Goal: Communication & Community: Answer question/provide support

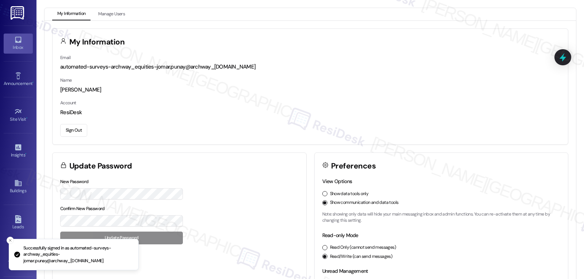
click at [14, 44] on div "Inbox" at bounding box center [18, 47] width 36 height 7
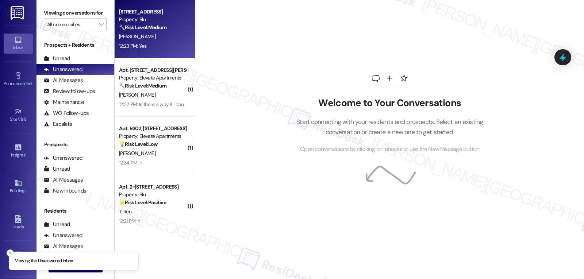
click at [140, 45] on div "12:23 PM: Yes 12:23 PM: Yes" at bounding box center [132, 46] width 27 height 7
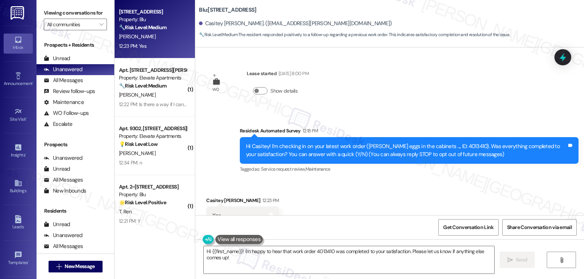
scroll to position [27, 0]
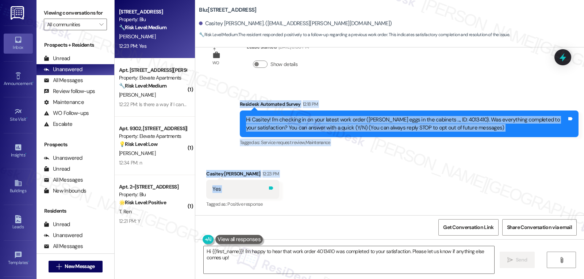
drag, startPoint x: 234, startPoint y: 105, endPoint x: 251, endPoint y: 192, distance: 88.4
click at [250, 193] on div "WO Lease started [DATE] 8:00 PM Show details Survey, sent via SMS Residesk Auto…" at bounding box center [389, 131] width 389 height 168
copy div "Residesk Automated Survey 12:18 PM Hi Casitey! I'm checking in on your latest w…"
click at [264, 261] on textarea "Hi {{first_name}}! I'm happy to hear that work order 4013410 was completed to y…" at bounding box center [349, 259] width 291 height 27
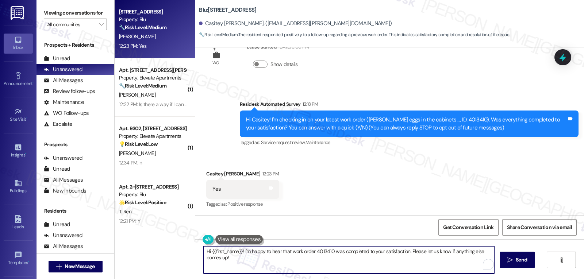
click at [264, 260] on textarea "Hi {{first_name}}! I'm happy to hear that work order 4013410 was completed to y…" at bounding box center [349, 259] width 291 height 27
paste textarea "Great to hear that everything was resolved, Casitey. If anything else comes up …"
type textarea "Great to hear that everything was resolved, Casitey. If anything else comes up …"
click at [512, 262] on icon "" at bounding box center [509, 260] width 5 height 6
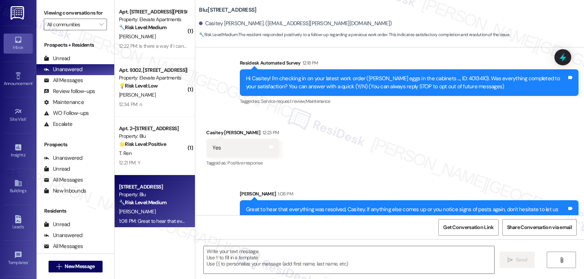
scroll to position [85, 0]
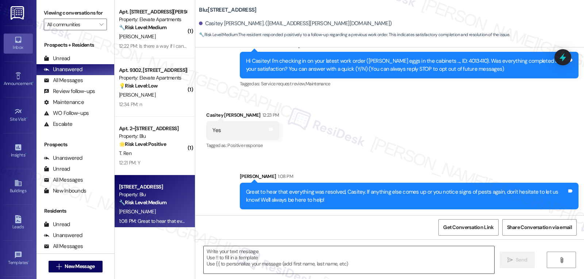
click at [315, 262] on textarea "To enrich screen reader interactions, please activate Accessibility in Grammarl…" at bounding box center [349, 259] width 291 height 27
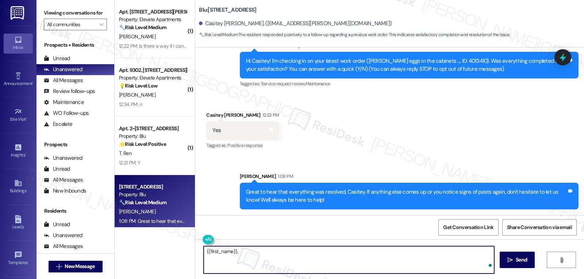
paste textarea "how are things going at {{property}}? Has it been everything you were looking f…"
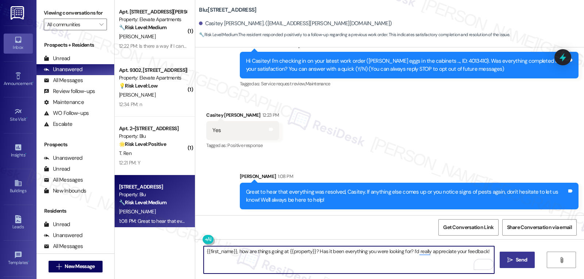
type textarea "{{first_name}}, how are things going at {{property}}? Has it been everything yo…"
click at [513, 259] on span " Send" at bounding box center [517, 260] width 23 height 8
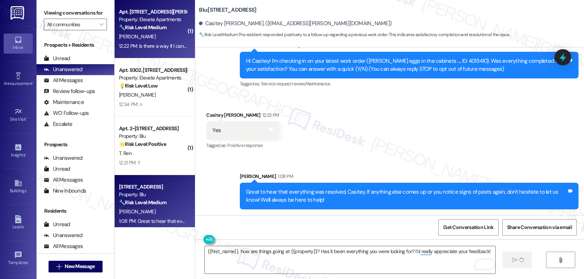
click at [151, 29] on strong "🔧 Risk Level: Medium" at bounding box center [142, 27] width 47 height 7
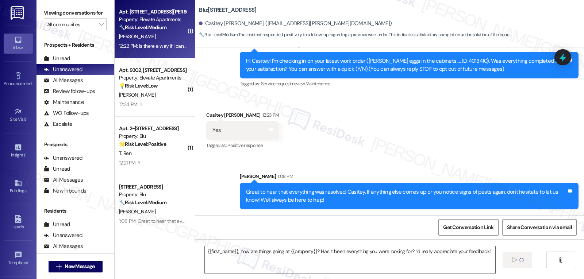
type textarea "Fetching suggested responses. Please feel free to read through the conversation…"
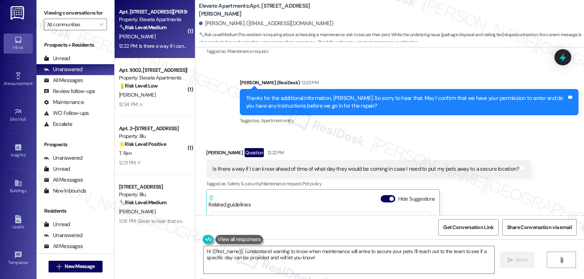
scroll to position [671, 0]
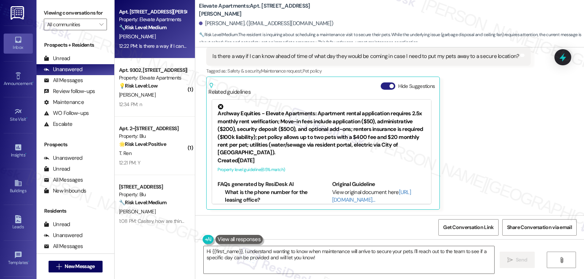
click at [381, 86] on button "Hide Suggestions" at bounding box center [388, 85] width 15 height 7
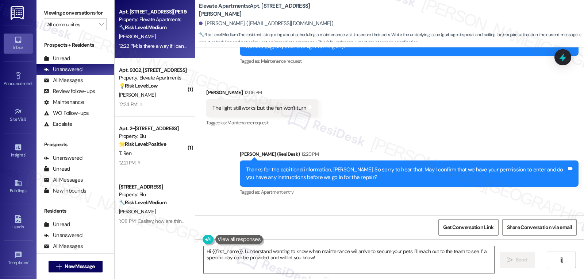
scroll to position [560, 0]
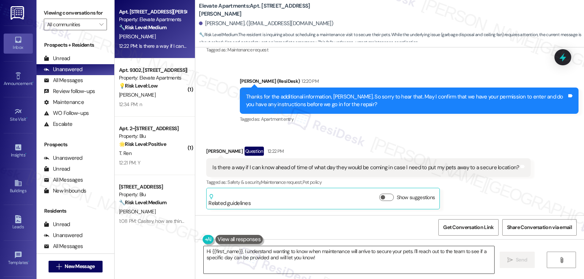
drag, startPoint x: 340, startPoint y: 257, endPoint x: 346, endPoint y: 262, distance: 8.3
click at [345, 262] on textarea "Hi {{first_name}}, I understand wanting to know when maintenance will arrive to…" at bounding box center [349, 259] width 291 height 27
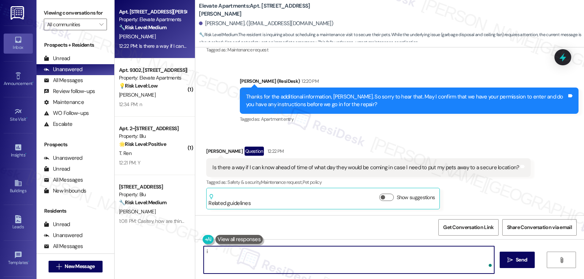
type textarea "i"
click at [457, 257] on textarea "I see, thanks for the heads-up. I can ask the team to contact you to set up a s…" at bounding box center [349, 259] width 291 height 27
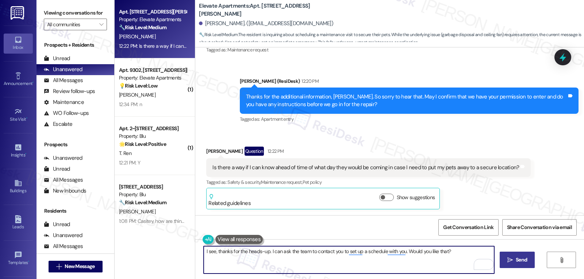
type textarea "I see, thanks for the heads-up. I can ask the team to contact you to set up a s…"
click at [519, 263] on span "Send" at bounding box center [521, 260] width 11 height 8
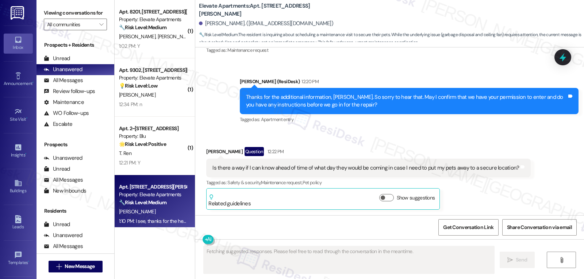
scroll to position [611, 0]
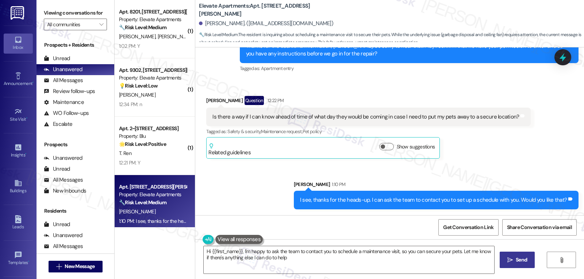
type textarea "Hi {{first_name}}, I'm happy to ask the team to contact you to schedule a maint…"
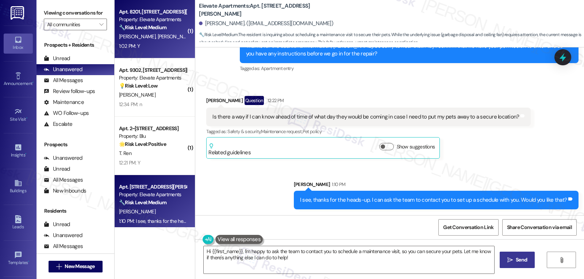
click at [134, 41] on div "[PERSON_NAME] [PERSON_NAME]" at bounding box center [152, 36] width 69 height 9
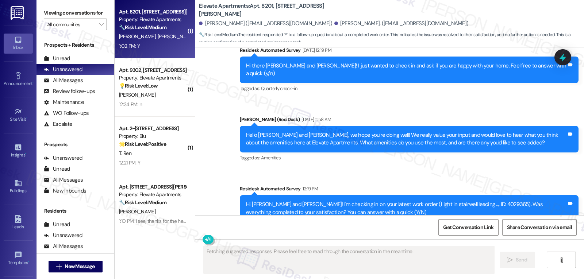
scroll to position [656, 0]
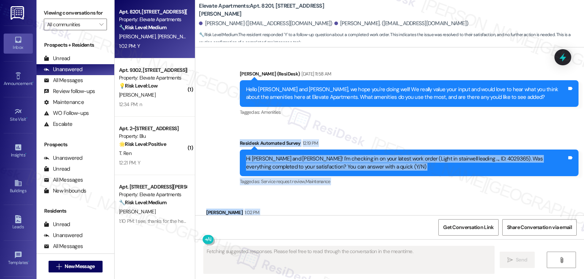
drag, startPoint x: 232, startPoint y: 104, endPoint x: 241, endPoint y: 189, distance: 85.8
click at [241, 189] on div "Lease started [DATE] 7:00 PM Survey, sent via SMS Residesk Automated Survey [DA…" at bounding box center [389, 131] width 389 height 168
copy div "Residesk Automated Survey 12:19 PM Hi [PERSON_NAME] and [PERSON_NAME]! I'm chec…"
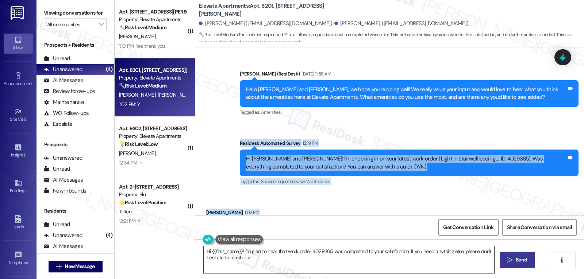
click at [361, 261] on textarea "Hi {{first_name}}! I'm glad to hear that work order 4029365 was completed to yo…" at bounding box center [349, 259] width 291 height 27
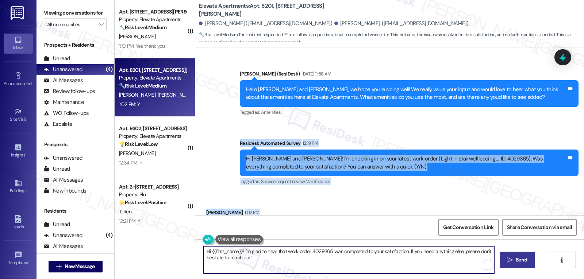
paste textarea "Thanks so much for confirming, [PERSON_NAME] and [PERSON_NAME]! I’m glad the st…"
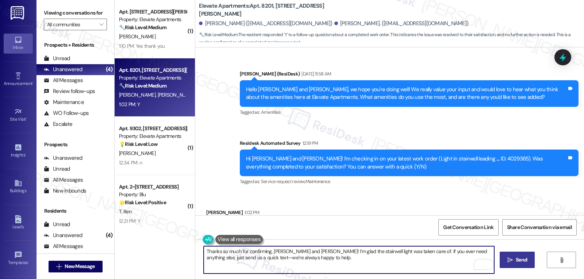
click at [227, 260] on textarea "Thanks so much for confirming, [PERSON_NAME] and [PERSON_NAME]! I’m glad the st…" at bounding box center [349, 259] width 291 height 27
click at [316, 262] on textarea "Thanks so much for confirming, [PERSON_NAME] and [PERSON_NAME]! I’m glad the st…" at bounding box center [349, 259] width 291 height 27
drag, startPoint x: 285, startPoint y: 252, endPoint x: 305, endPoint y: 254, distance: 20.6
click at [305, 254] on textarea "Thanks so much for confirming, [PERSON_NAME] and [PERSON_NAME]! I’m glad the st…" at bounding box center [349, 259] width 291 height 27
click at [283, 261] on textarea "Thanks so much for confirming, [PERSON_NAME]! I’m glad the stairwell light was …" at bounding box center [349, 259] width 291 height 27
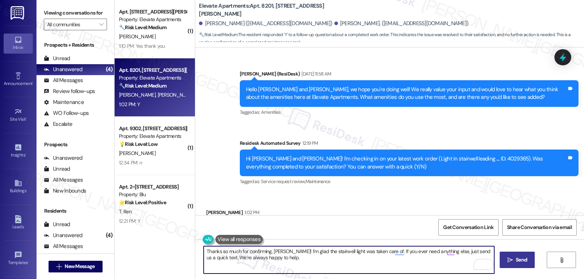
type textarea "Thanks so much for confirming, [PERSON_NAME]! I’m glad the stairwell light was …"
click at [511, 262] on icon "" at bounding box center [509, 260] width 5 height 6
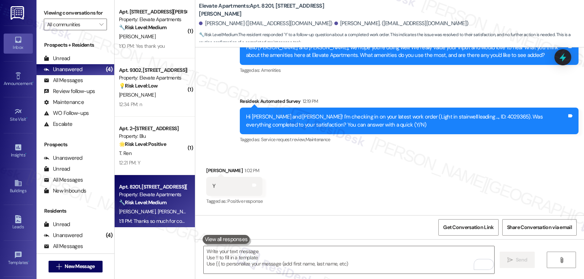
scroll to position [715, 0]
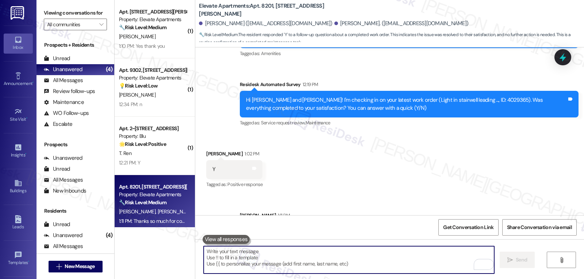
click at [242, 258] on textarea "To enrich screen reader interactions, please activate Accessibility in Grammarl…" at bounding box center [349, 259] width 291 height 27
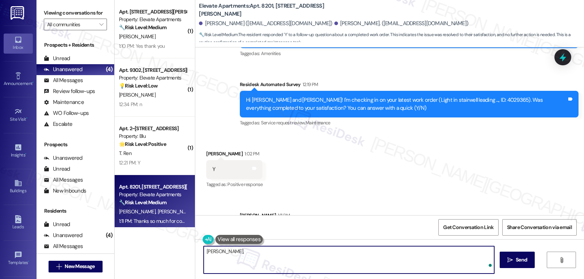
paste textarea "I hope you’ve been loving your time at {{property}}! Has it lived up to what yo…"
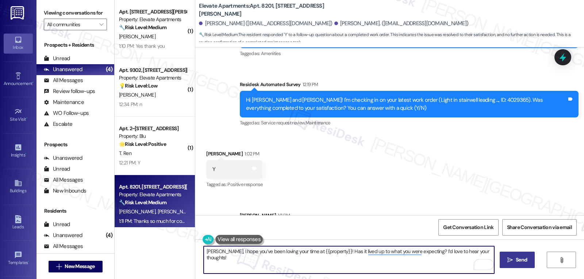
type textarea "[PERSON_NAME], I hope you’ve been loving your time at {{property}}! Has it live…"
click at [527, 264] on span "Send" at bounding box center [521, 260] width 14 height 8
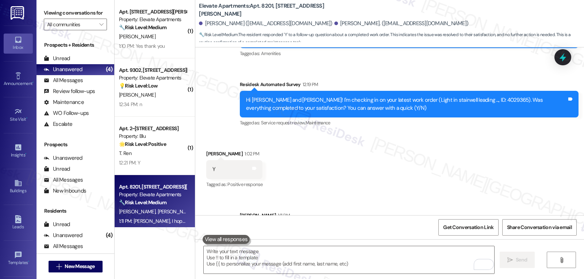
scroll to position [766, 0]
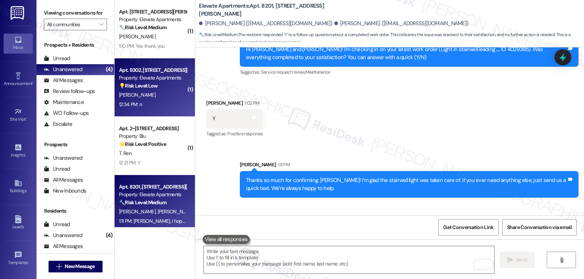
click at [149, 103] on div "12:34 PM: n 12:34 PM: n" at bounding box center [152, 104] width 69 height 9
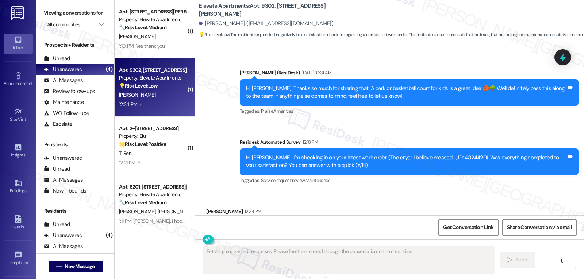
scroll to position [642, 0]
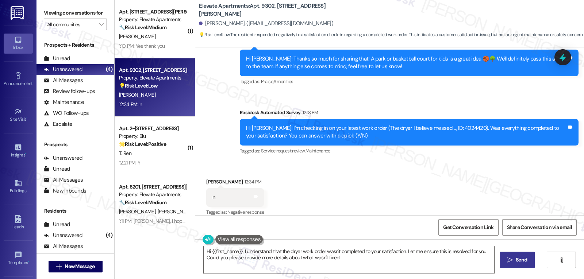
type textarea "Hi {{first_name}}, I understand that the dryer work order wasn't completed to y…"
click at [373, 258] on textarea "Hi {{first_name}}, I understand that the dryer work order wasn't completed to y…" at bounding box center [349, 259] width 291 height 27
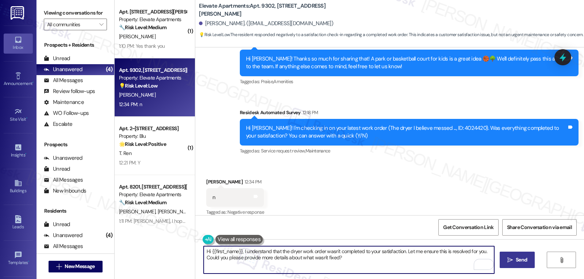
click at [507, 260] on icon "" at bounding box center [509, 260] width 5 height 6
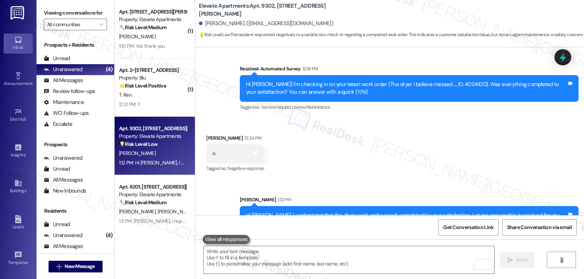
scroll to position [701, 0]
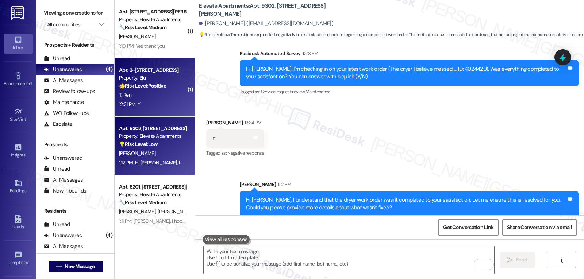
click at [161, 104] on div "12:21 PM: Y 12:21 PM: Y" at bounding box center [152, 104] width 69 height 9
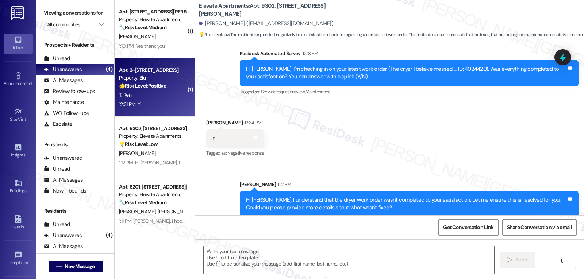
type textarea "Fetching suggested responses. Please feel free to read through the conversation…"
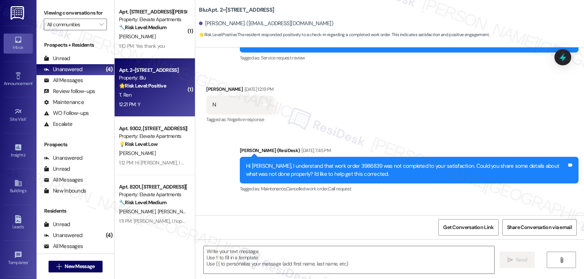
type textarea "Fetching suggested responses. Please feel free to read through the conversation…"
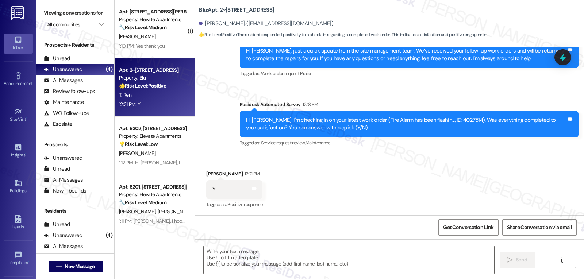
scroll to position [777, 0]
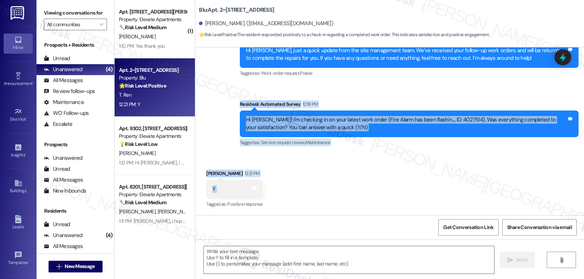
drag, startPoint x: 233, startPoint y: 106, endPoint x: 256, endPoint y: 196, distance: 92.7
click at [256, 196] on div "WO Lease started [DATE] 8:00 PM Show details Survey, sent via SMS Residesk Auto…" at bounding box center [389, 131] width 389 height 168
copy div "Residesk Automated Survey 12:18 PM Hi [PERSON_NAME]! I'm checking in on your la…"
click at [245, 261] on textarea at bounding box center [349, 259] width 291 height 27
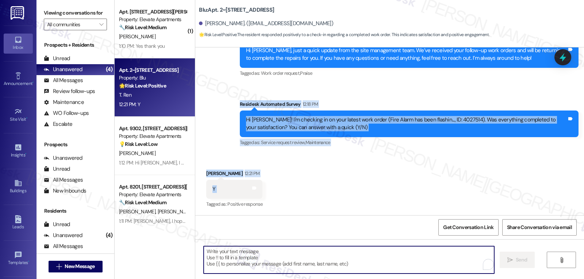
paste textarea "Thanks for confirming, [PERSON_NAME]! Glad to hear it's been taken care of. Let…"
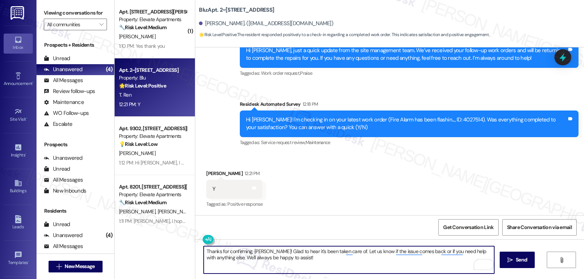
click at [340, 266] on textarea "Thanks for confirming, [PERSON_NAME]! Glad to hear it's been taken care of. Let…" at bounding box center [349, 259] width 291 height 27
type textarea "Thanks for confirming, [PERSON_NAME]! Glad to hear it's been taken care of. Let…"
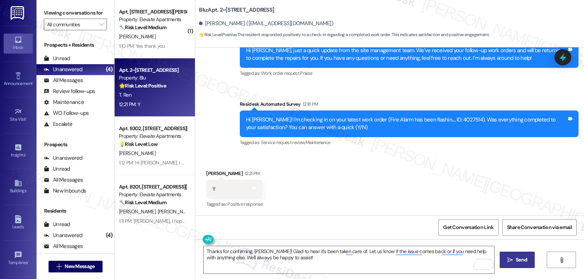
click at [522, 259] on span "Send" at bounding box center [521, 260] width 11 height 8
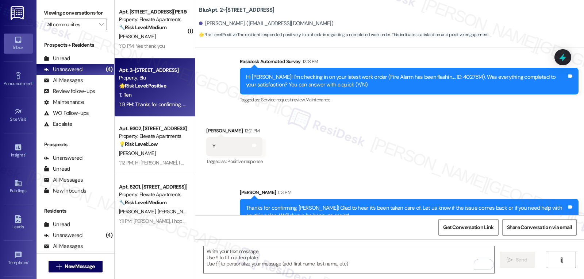
scroll to position [835, 0]
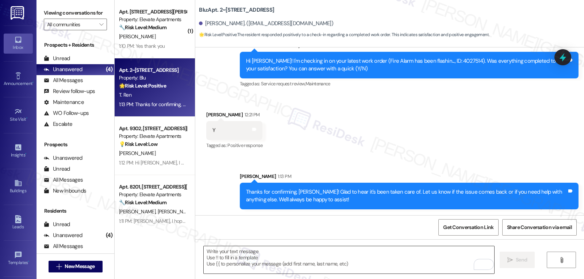
click at [299, 267] on textarea "To enrich screen reader interactions, please activate Accessibility in Grammarl…" at bounding box center [349, 259] width 291 height 27
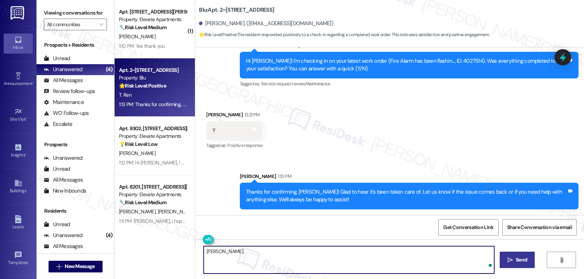
paste textarea "To enrich screen reader interactions, please activate Accessibility in Grammarl…"
click at [222, 253] on textarea "[PERSON_NAME]," at bounding box center [349, 259] width 291 height 27
paste textarea "how’s everything going for you at {{property}}? Has it met your expectations so…"
type textarea "[PERSON_NAME], how’s everything going for you at {{property}}? Has it met your …"
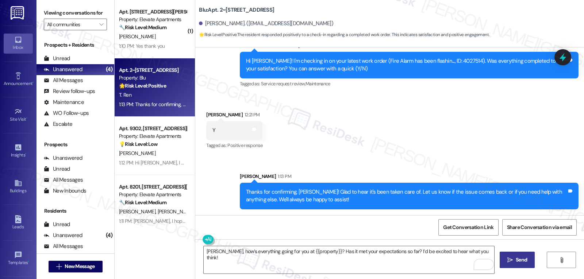
click at [523, 262] on span "Send" at bounding box center [521, 260] width 11 height 8
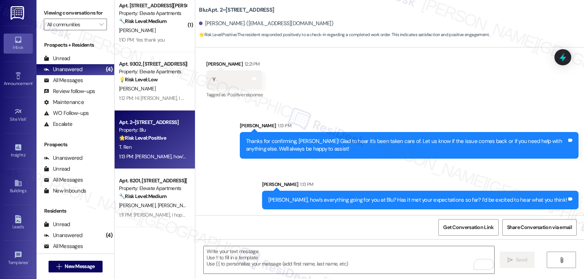
scroll to position [0, 0]
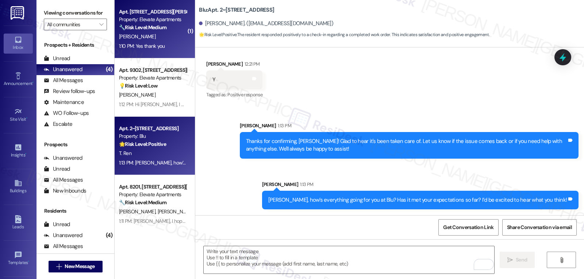
click at [145, 46] on div "1:10 PM: Yes thank you 1:10 PM: Yes thank you" at bounding box center [142, 46] width 46 height 7
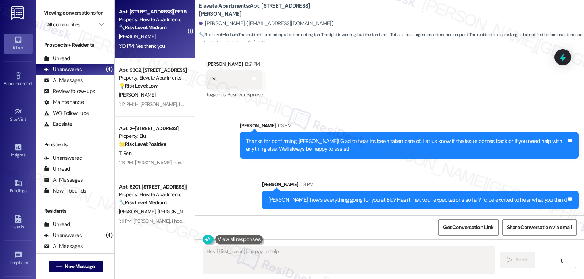
scroll to position [683, 0]
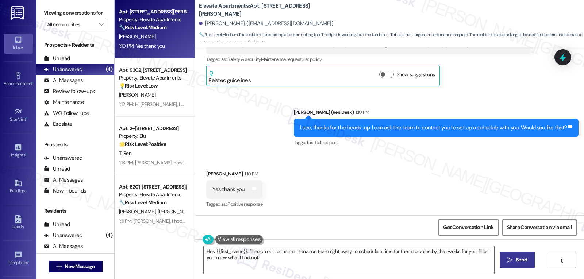
type textarea "Hey {{first_name}}, I'll reach out to the maintenance team right away to schedu…"
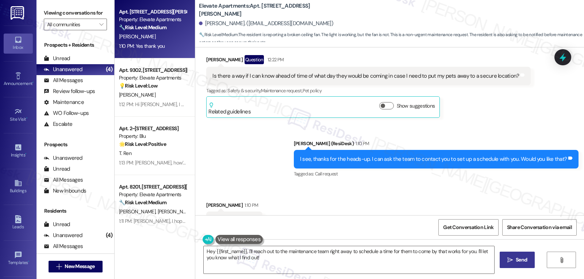
scroll to position [683, 0]
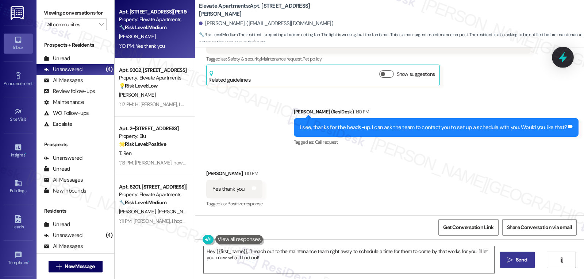
click at [566, 59] on icon at bounding box center [563, 57] width 12 height 12
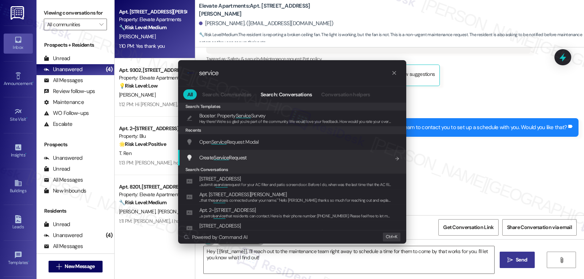
type input "service"
click at [255, 161] on div "Create Service Request Add shortcut" at bounding box center [292, 158] width 213 height 8
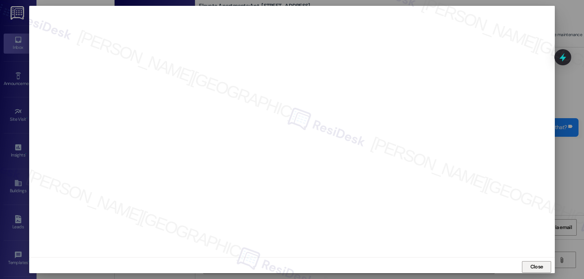
click at [533, 270] on span "Close" at bounding box center [536, 267] width 13 height 8
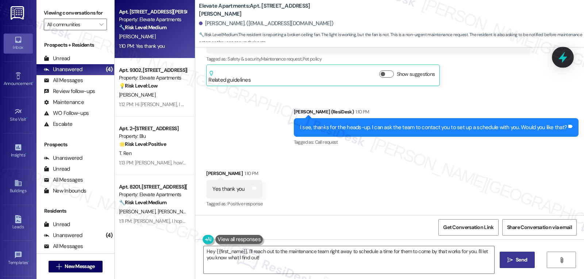
click at [563, 60] on icon at bounding box center [562, 57] width 9 height 11
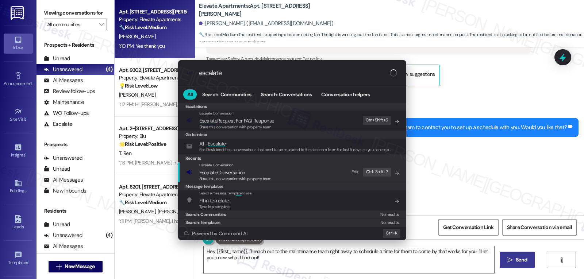
type input "escalate"
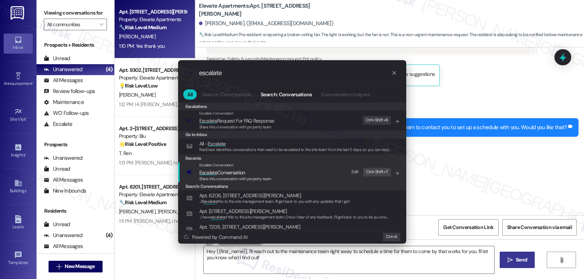
click at [232, 180] on span "Share this conversation with property team" at bounding box center [235, 178] width 72 height 5
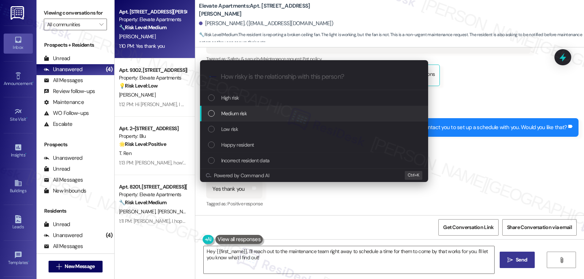
click at [254, 121] on div "Medium risk" at bounding box center [314, 114] width 228 height 16
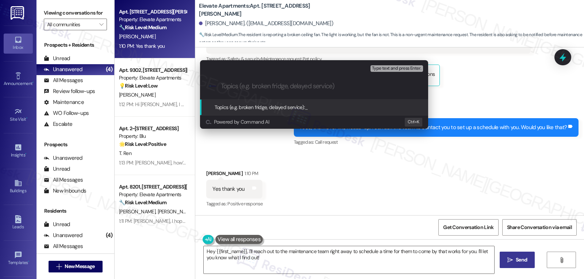
paste input "4033450"
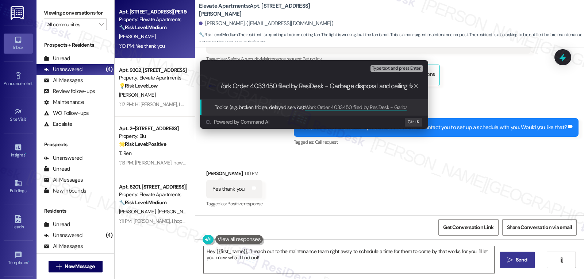
scroll to position [0, 11]
type input "Work Order 4033450 filed by ResiDesk - Garbage disposal and ceiling fan"
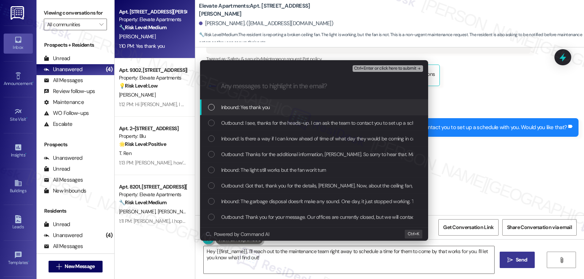
scroll to position [0, 0]
click at [231, 109] on span "Inbound: Yes thank you" at bounding box center [245, 107] width 49 height 8
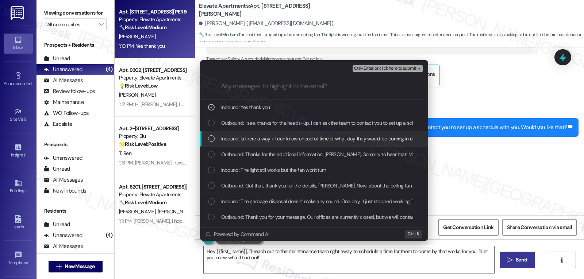
click at [230, 142] on span "Inbound: Is there a way if I can know ahead of time of what day they would be c…" at bounding box center [373, 139] width 304 height 8
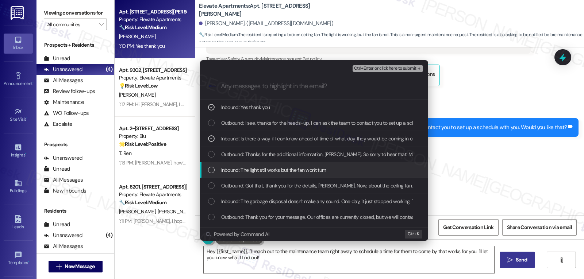
click at [239, 166] on span "Inbound: The light still works but the fan won't turn" at bounding box center [273, 170] width 105 height 8
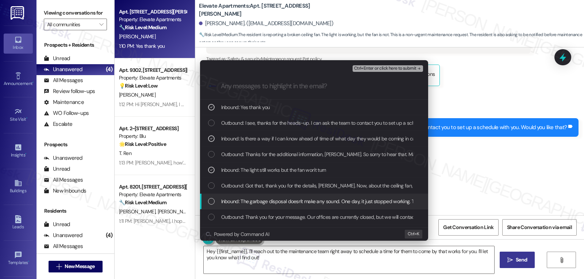
click at [237, 203] on span "Inbound: The garbage disposal doesn't make any sound. One day, it just stopped …" at bounding box center [460, 201] width 479 height 8
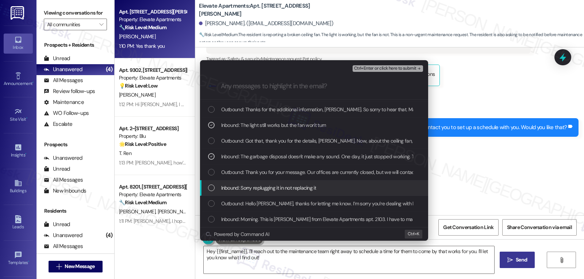
click at [229, 192] on span "Inbound: Sorry replugging it in not replacing it" at bounding box center [268, 188] width 95 height 8
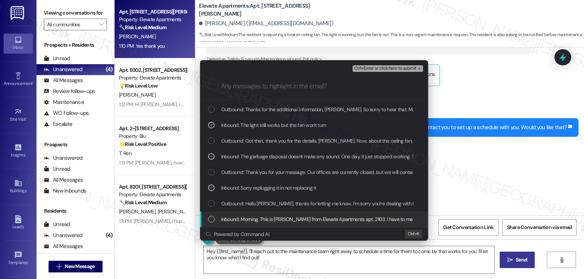
click at [243, 217] on span "Inbound: Morning. This is [PERSON_NAME] from Elevate Apartments apt. 2103. I ha…" at bounding box center [457, 219] width 472 height 8
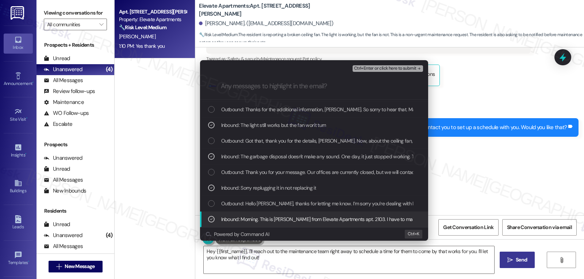
click at [211, 219] on icon "List of options" at bounding box center [211, 219] width 5 height 5
click at [211, 220] on div "List of options" at bounding box center [211, 219] width 7 height 7
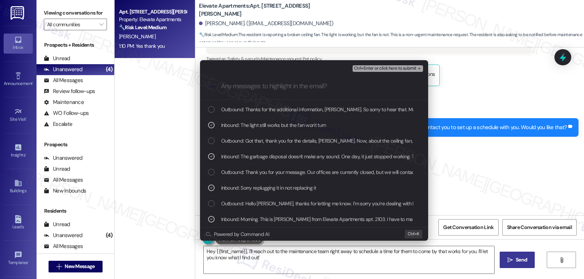
click at [396, 67] on span "Ctrl+Enter or click here to submit" at bounding box center [385, 68] width 62 height 5
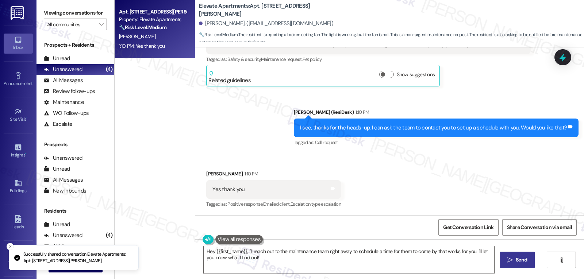
scroll to position [683, 0]
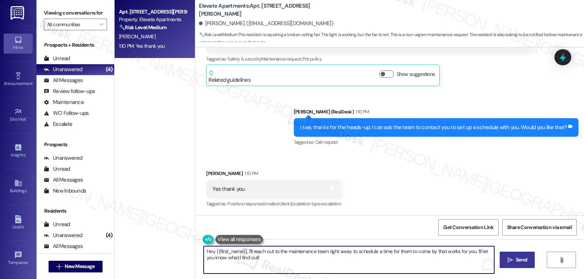
drag, startPoint x: 268, startPoint y: 259, endPoint x: 194, endPoint y: 245, distance: 74.6
click at [195, 245] on div "Hey {{first_name}}, I'll reach out to the maintenance team right away to schedu…" at bounding box center [389, 266] width 389 height 55
click at [312, 259] on textarea "Ok, got that, {{first_name}}! Thank you. I have submitted the work order and se…" at bounding box center [349, 259] width 291 height 27
type textarea "Ok, got that, {{first_name}}! Thank you. I have submitted the work order and se…"
click at [522, 257] on span "Send" at bounding box center [521, 260] width 11 height 8
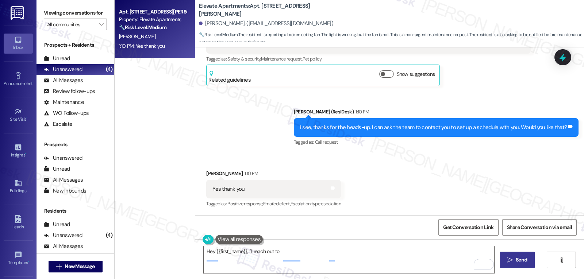
scroll to position [683, 0]
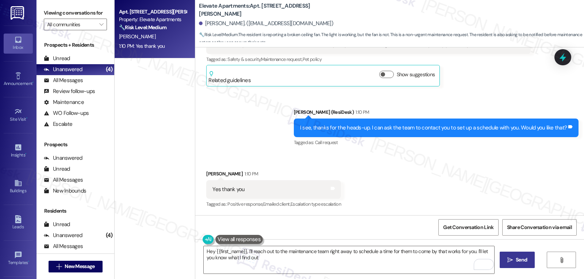
type textarea "Hey {{first_name}}, I'll reach out to the maintenance team right away to schedu…"
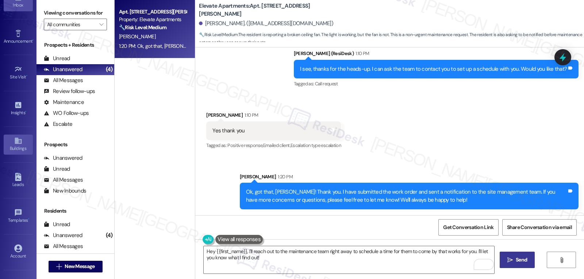
scroll to position [69, 0]
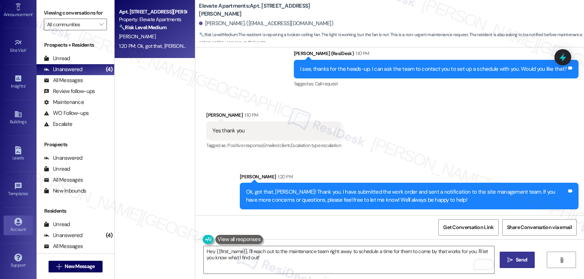
click at [14, 223] on icon at bounding box center [18, 222] width 8 height 8
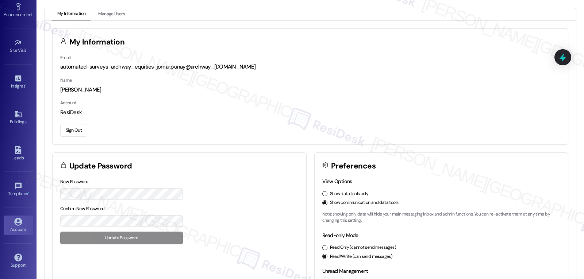
click at [66, 135] on button "Sign Out" at bounding box center [73, 130] width 27 height 13
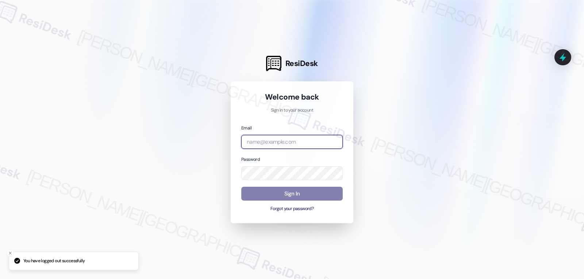
click at [261, 143] on input "email" at bounding box center [291, 142] width 101 height 14
click at [278, 142] on input "email" at bounding box center [291, 142] width 101 height 14
paste input "automated-surveys-birchstone_residential-jomar.punay@birchstone_[DOMAIN_NAME]"
type input "automated-surveys-birchstone_residential-jomar.punay@birchstone_[DOMAIN_NAME]"
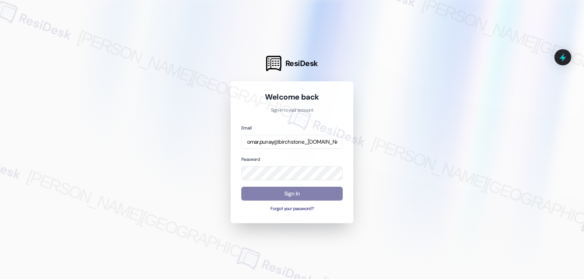
scroll to position [0, 0]
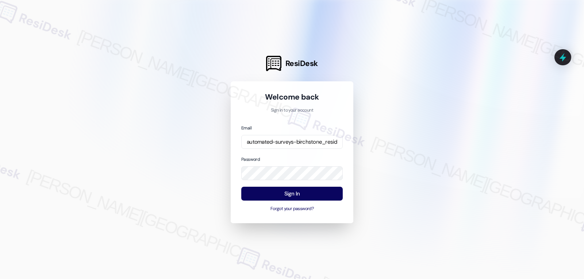
click at [280, 155] on div "Password" at bounding box center [291, 167] width 101 height 25
click at [286, 193] on button "Sign In" at bounding box center [291, 194] width 101 height 14
